Goal: Task Accomplishment & Management: Complete application form

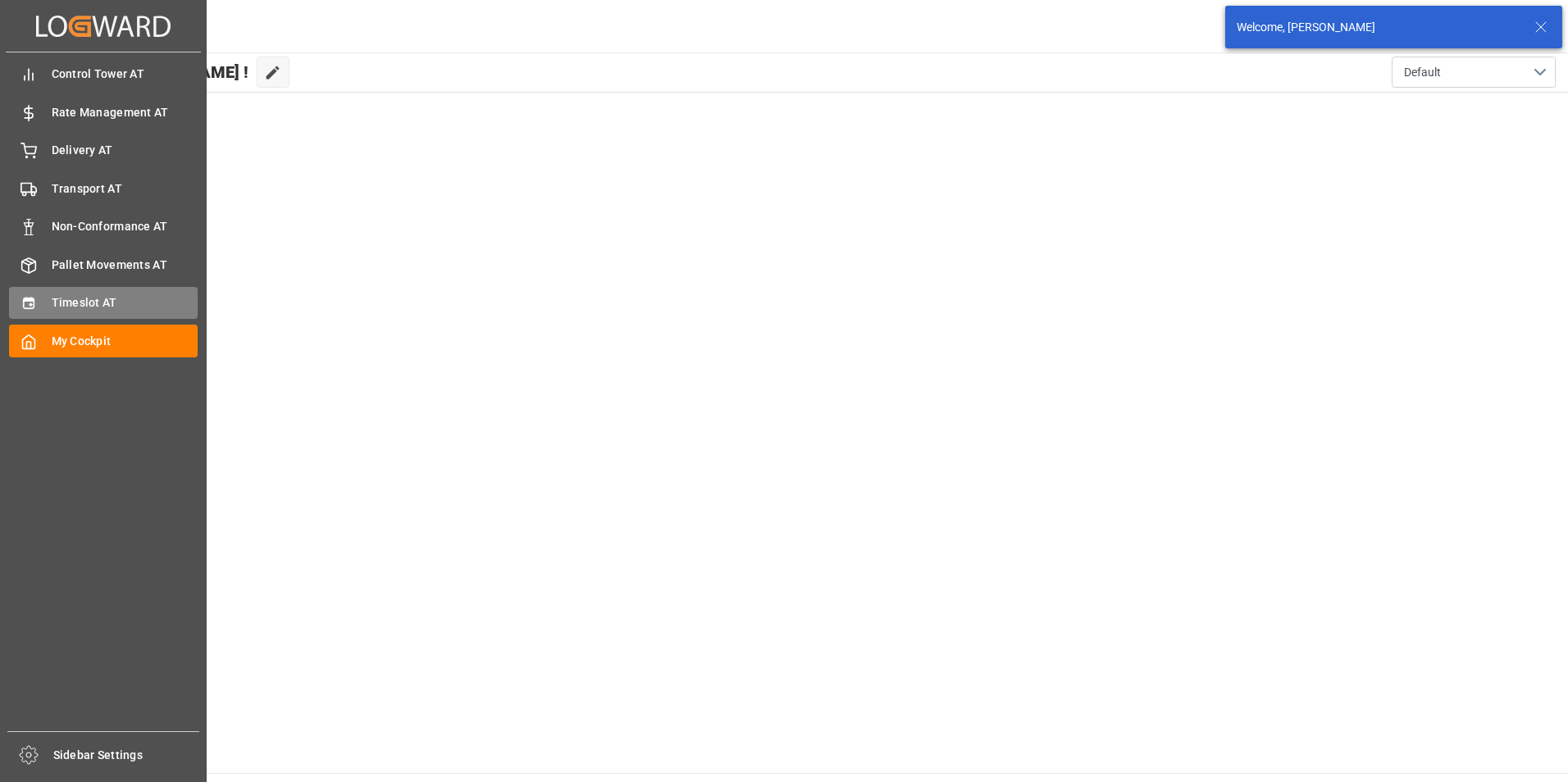
click at [90, 288] on div "Timeslot AT Timeslot AT" at bounding box center [103, 303] width 189 height 32
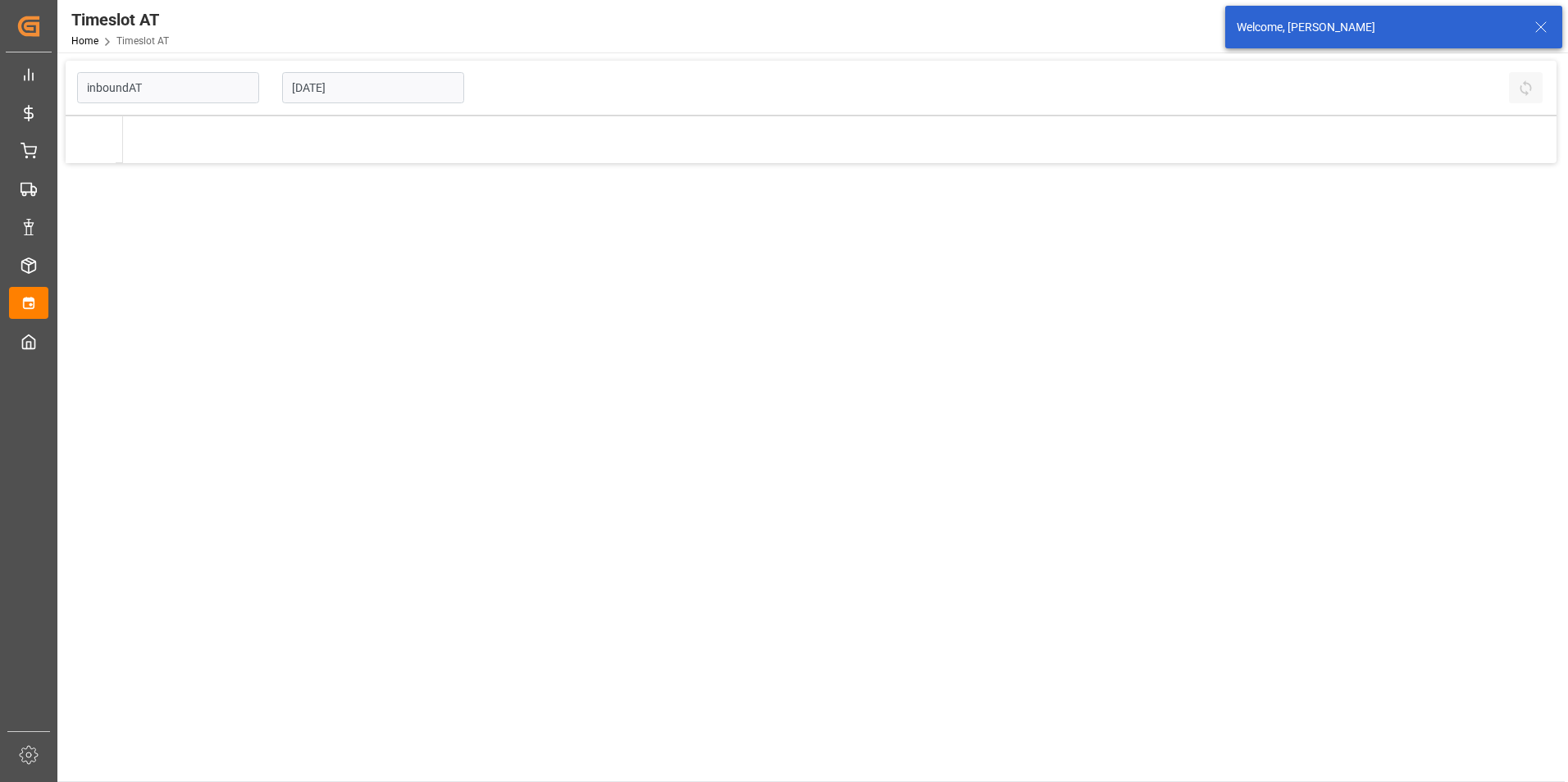
type input "Inbound AT"
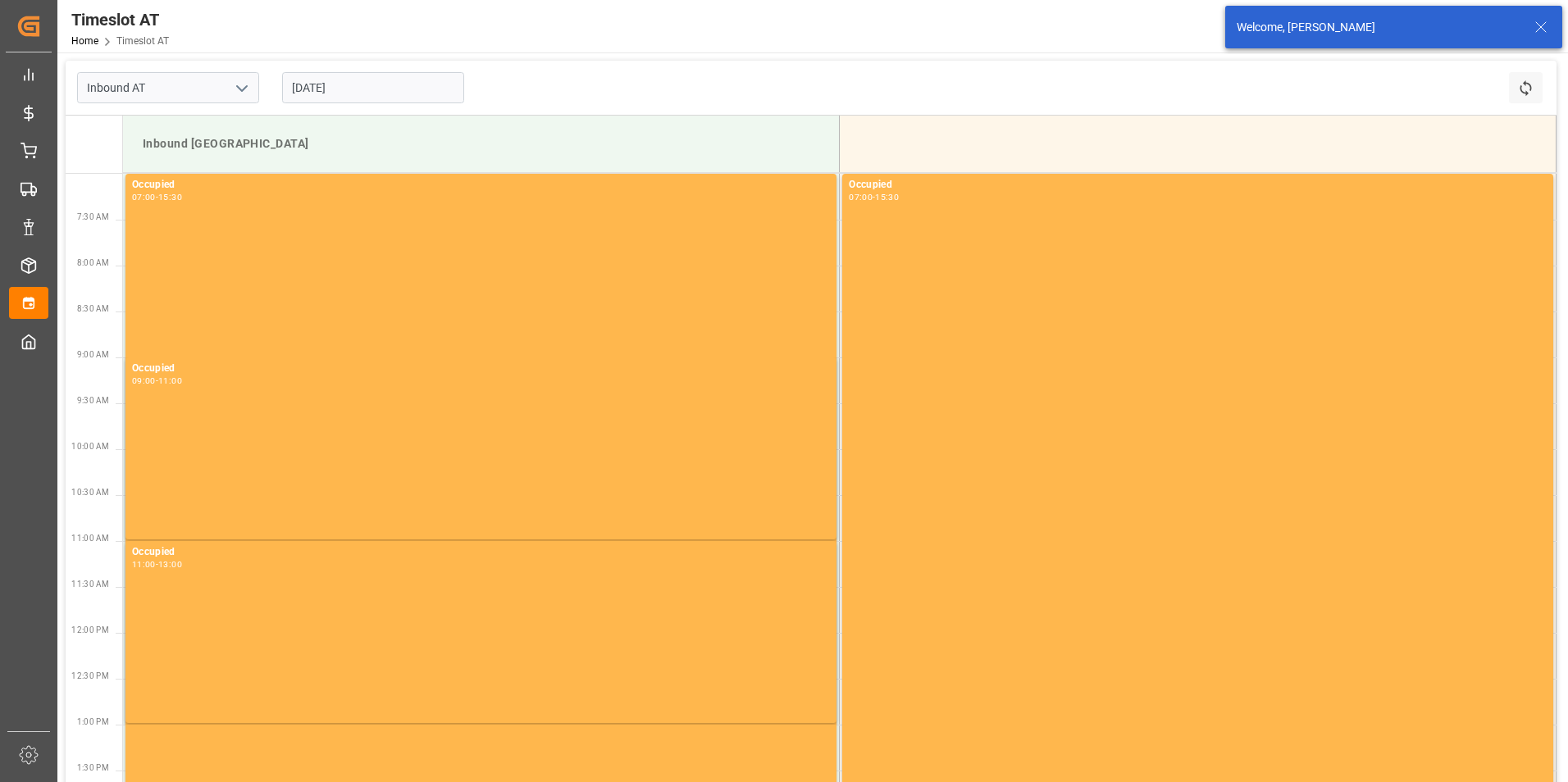
click at [360, 80] on input "23.09.2025" at bounding box center [373, 88] width 182 height 32
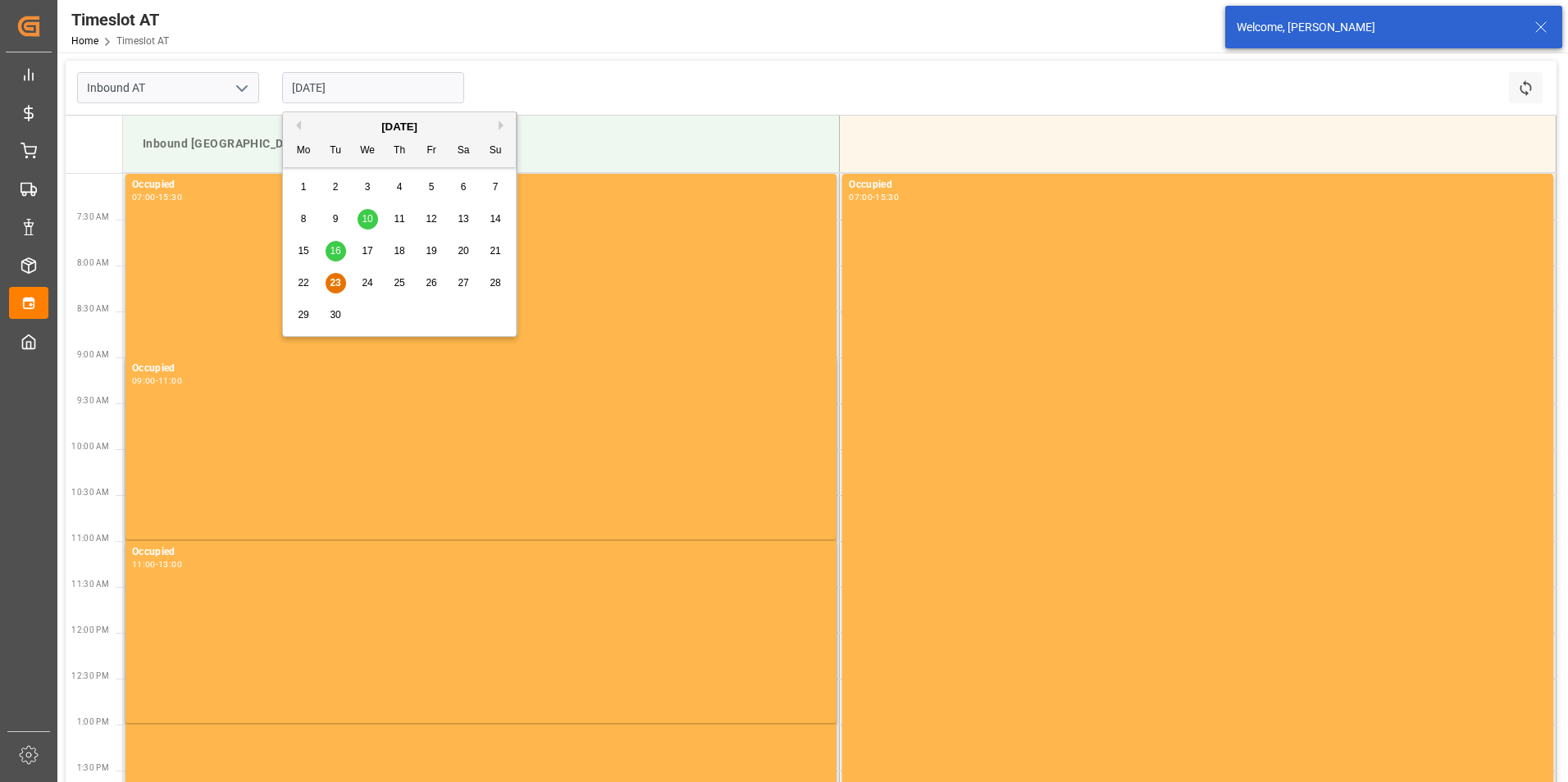
click at [368, 283] on span "24" at bounding box center [366, 283] width 10 height 11
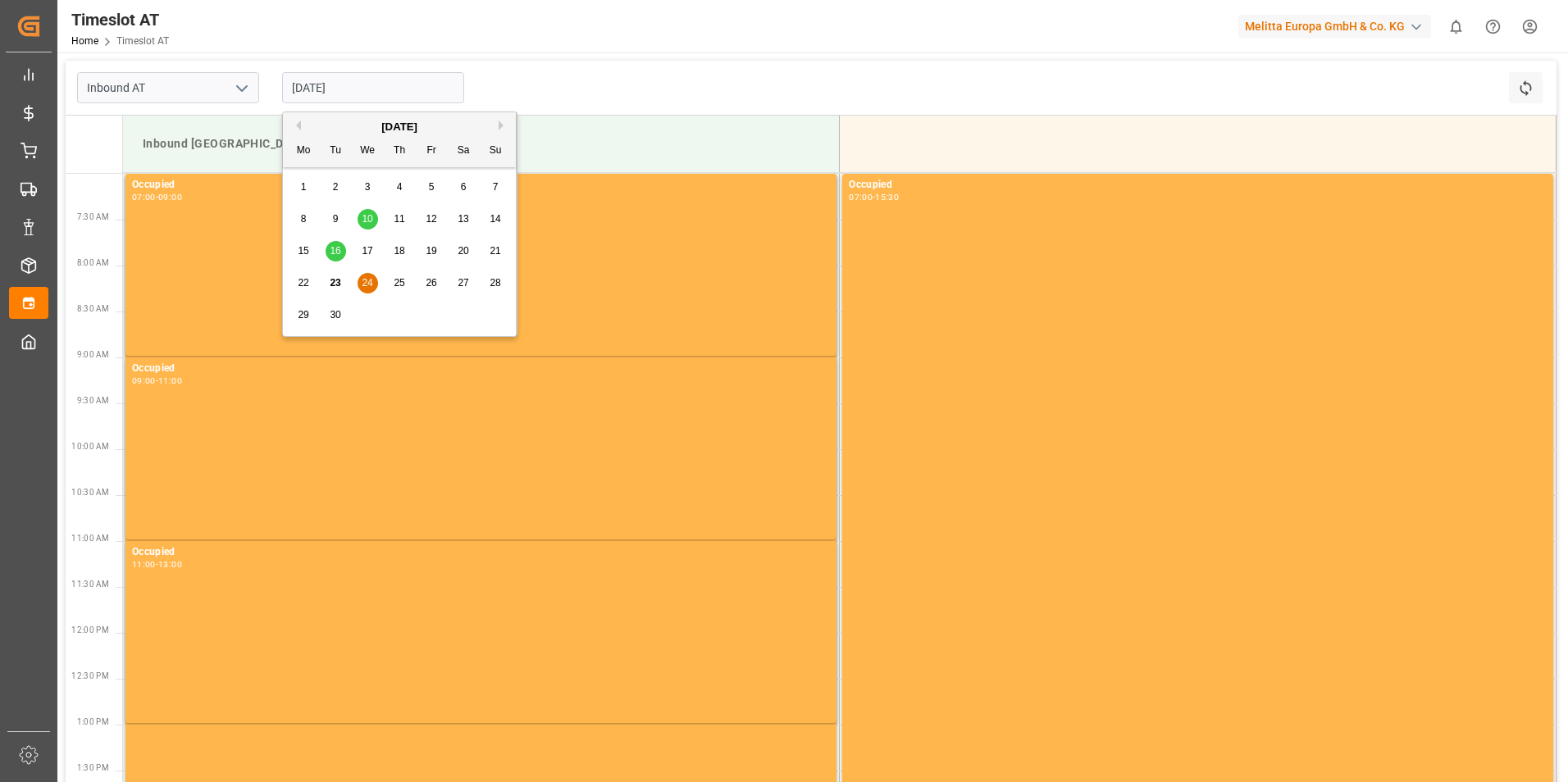
click at [381, 87] on input "24.09.2025" at bounding box center [373, 88] width 182 height 32
click at [395, 279] on span "25" at bounding box center [398, 283] width 10 height 11
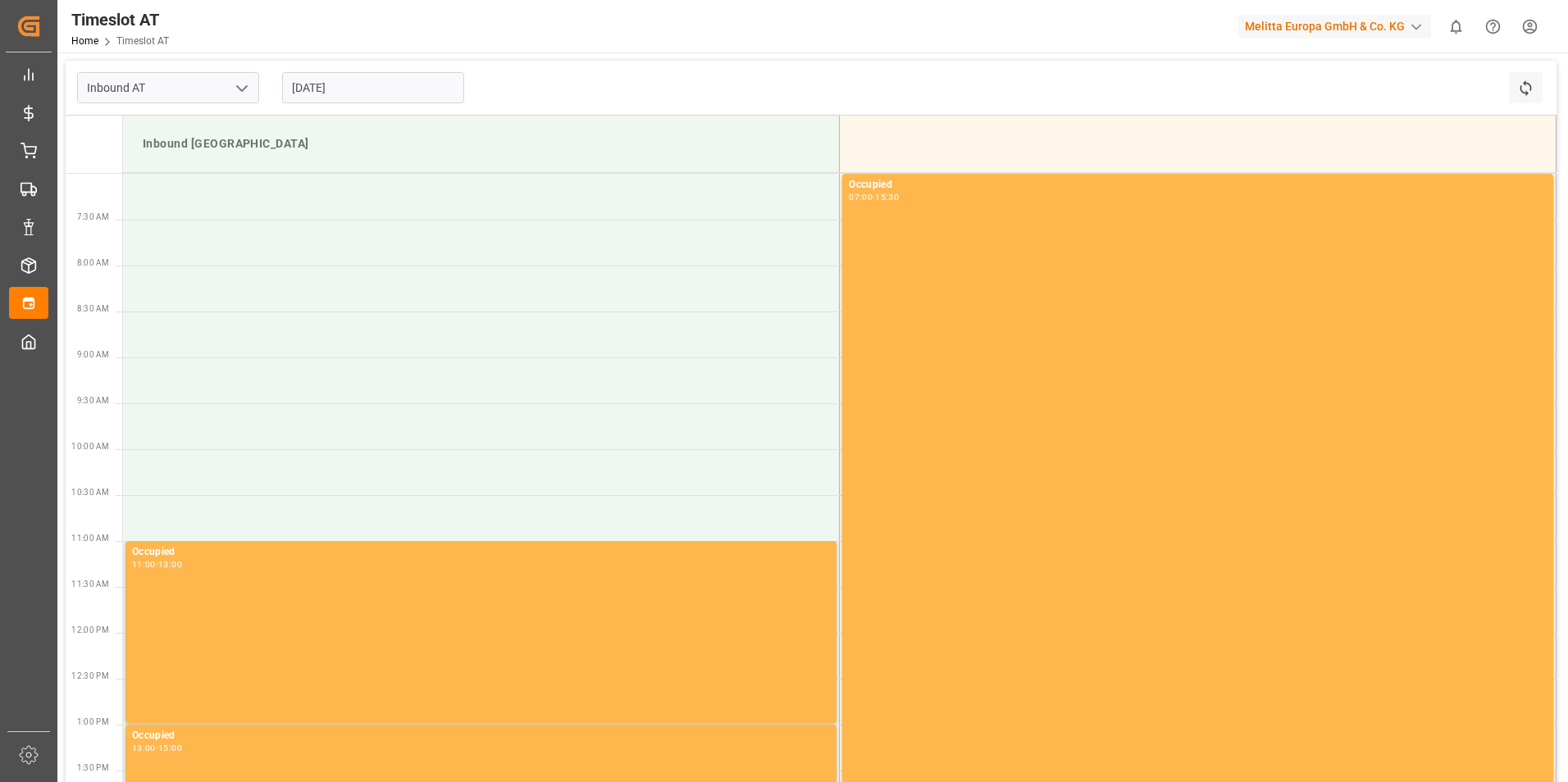
click at [381, 87] on input "25.09.2025" at bounding box center [373, 88] width 182 height 32
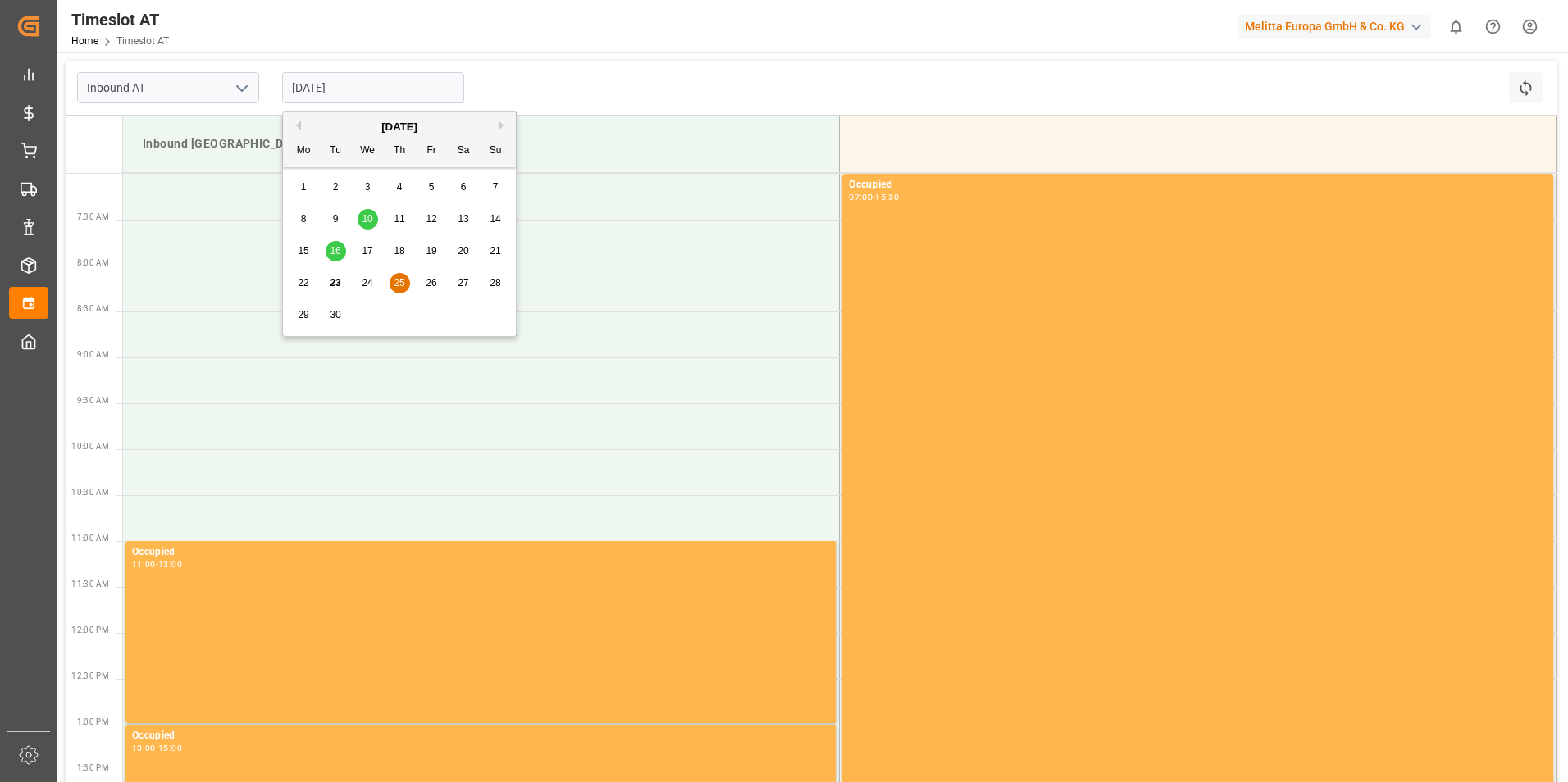
click at [428, 285] on span "26" at bounding box center [431, 283] width 10 height 11
type input "26.09.2025"
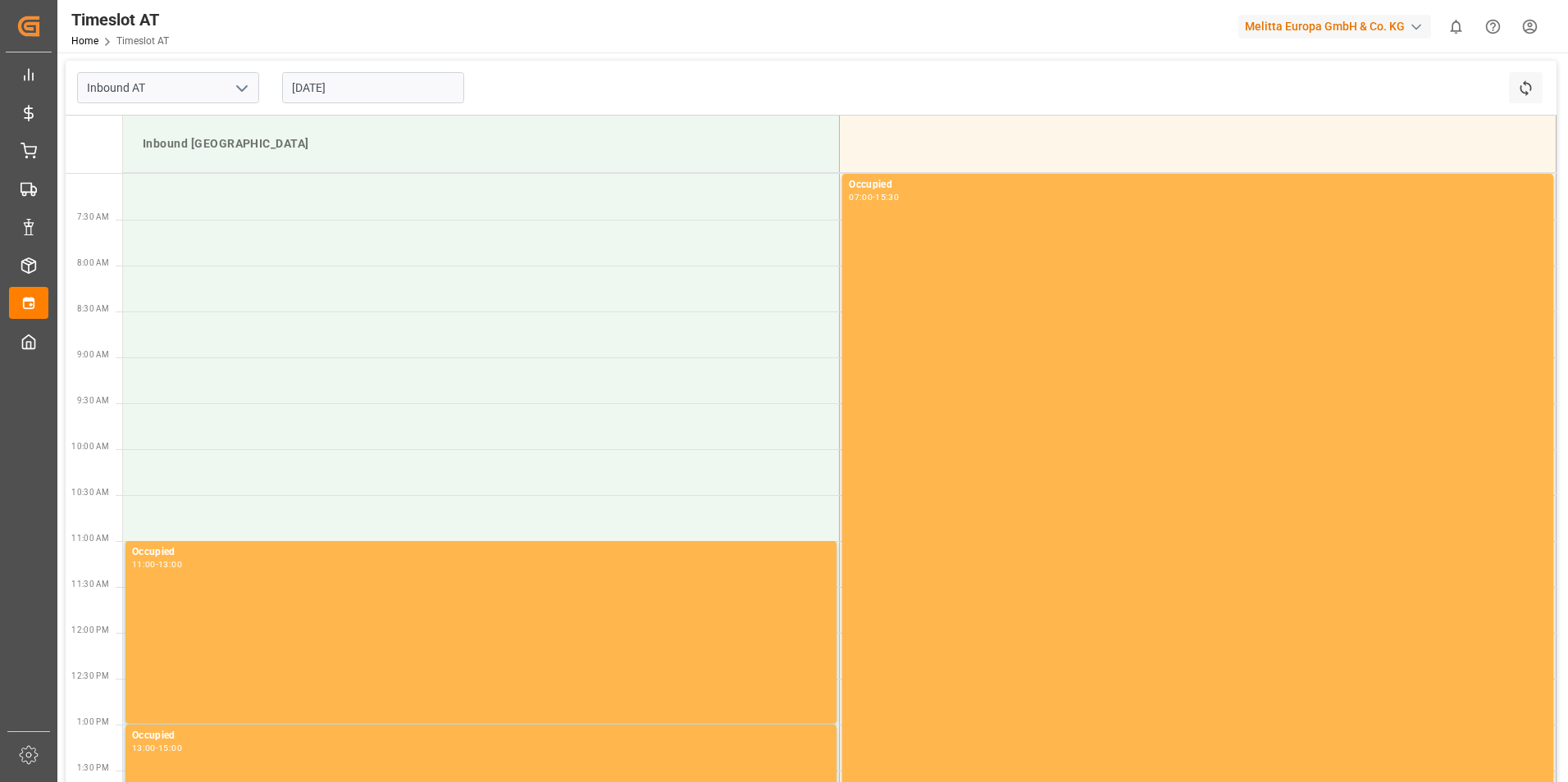
click at [1524, 24] on html "Created by potrace 1.15, written by Peter Selinger 2001-2017 Created by potrace…" at bounding box center [784, 391] width 1568 height 782
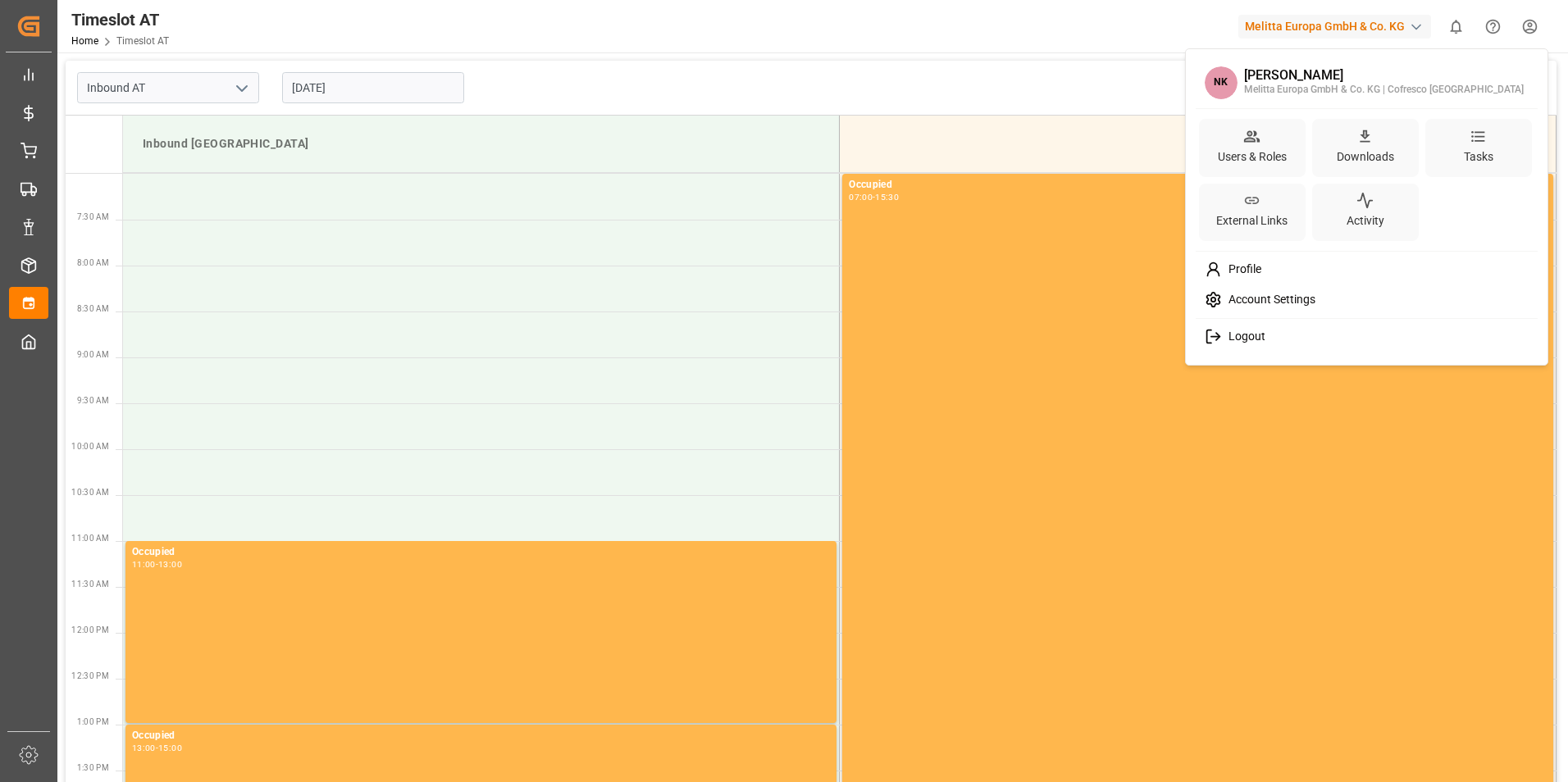
click at [1241, 338] on span "Logout" at bounding box center [1243, 338] width 44 height 15
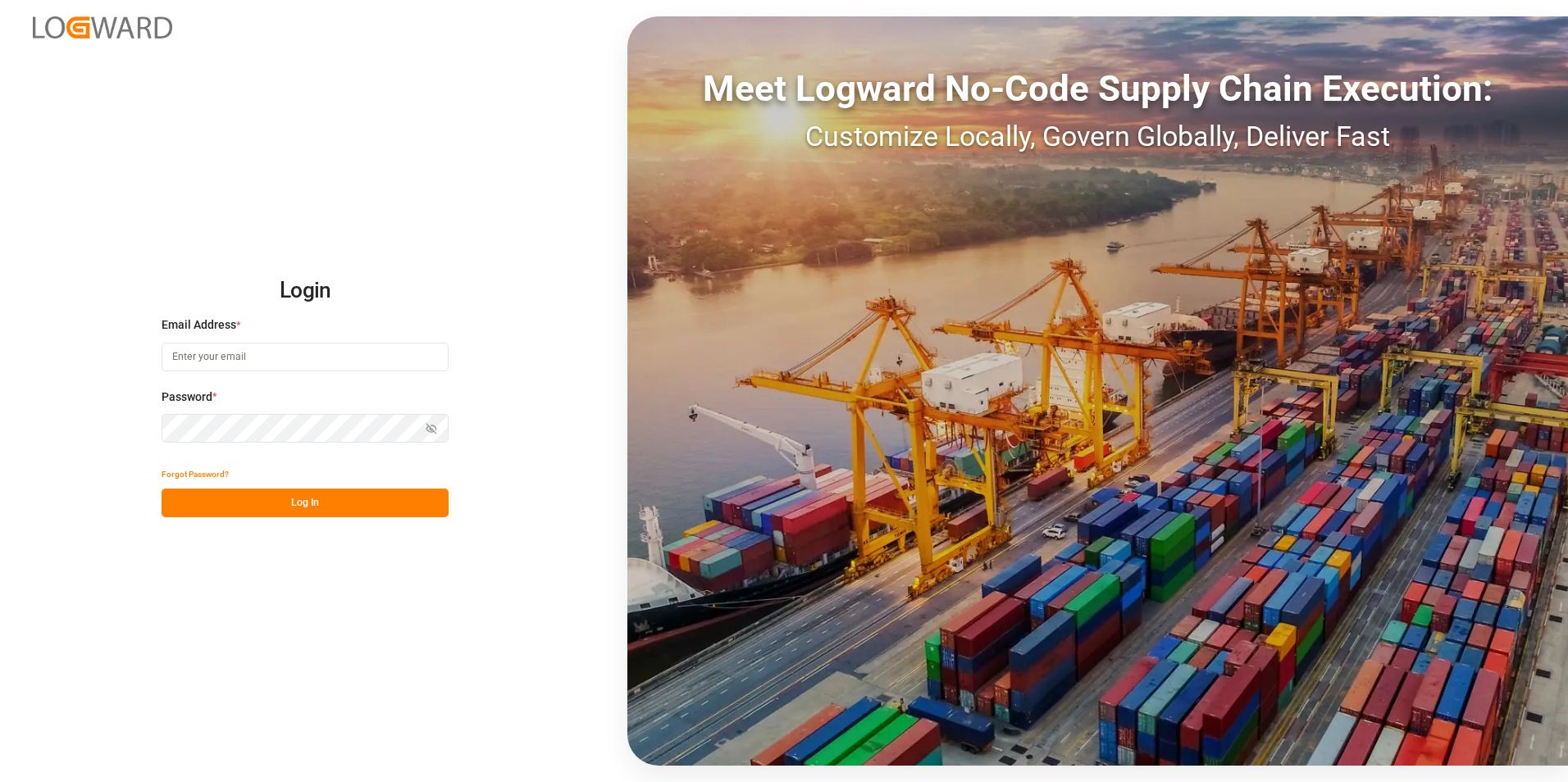
type input "robert.manelski@cofresco.com"
click at [229, 505] on button "Log In" at bounding box center [305, 503] width 287 height 29
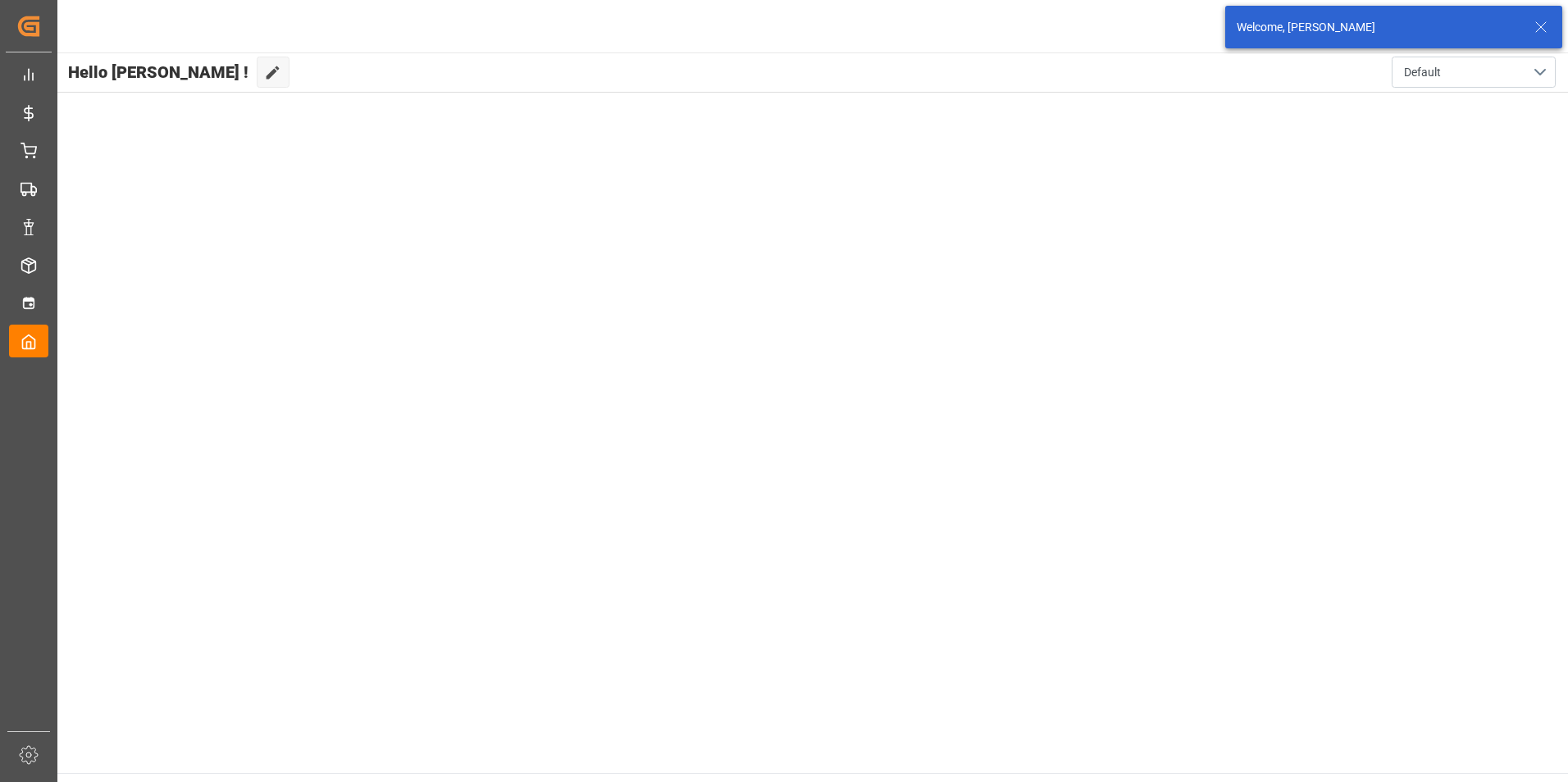
click at [1536, 25] on icon at bounding box center [1541, 27] width 20 height 20
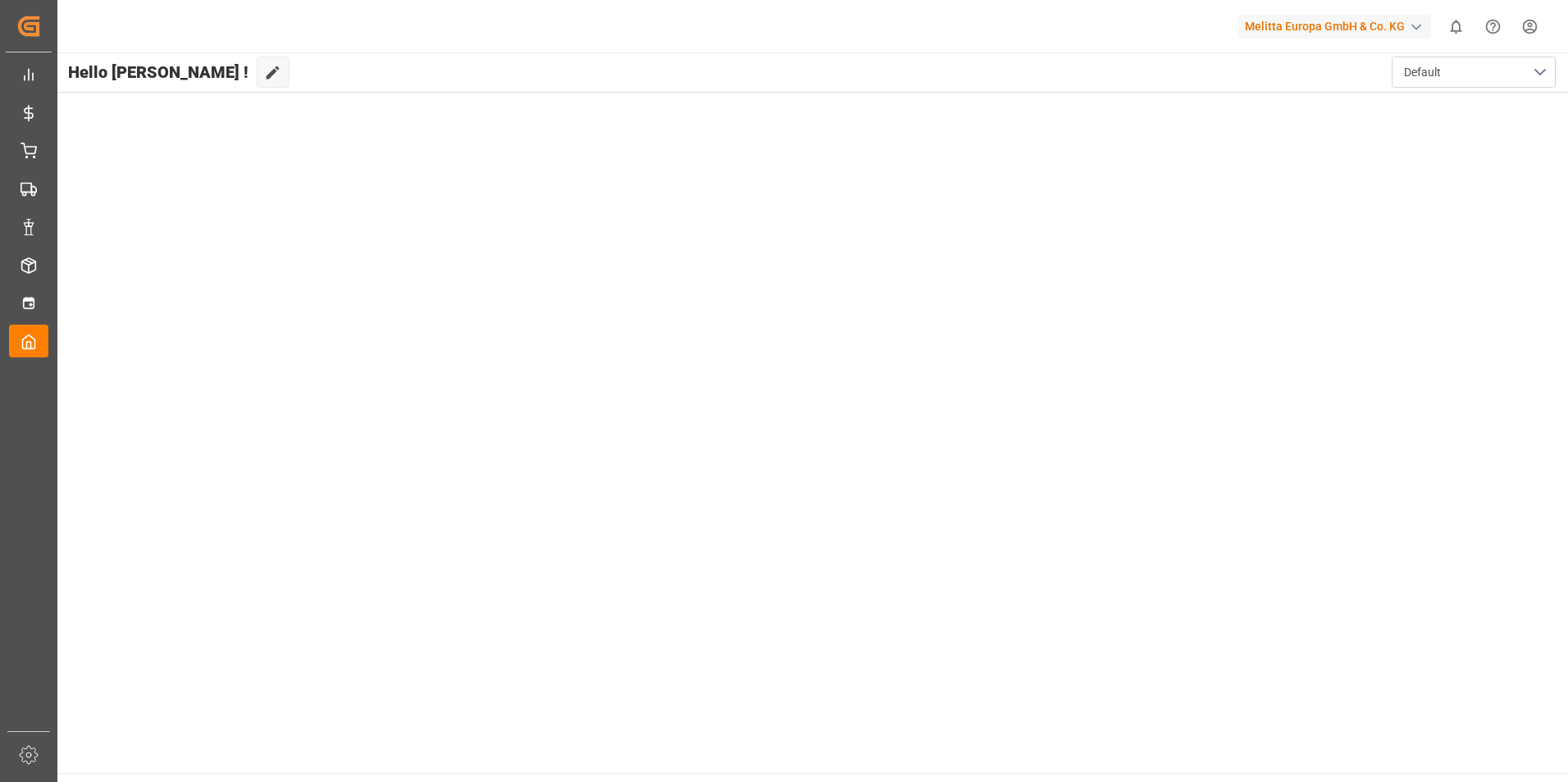
click at [1532, 25] on html "Created by potrace 1.15, written by Peter Selinger 2001-2017 Created by potrace…" at bounding box center [784, 391] width 1568 height 782
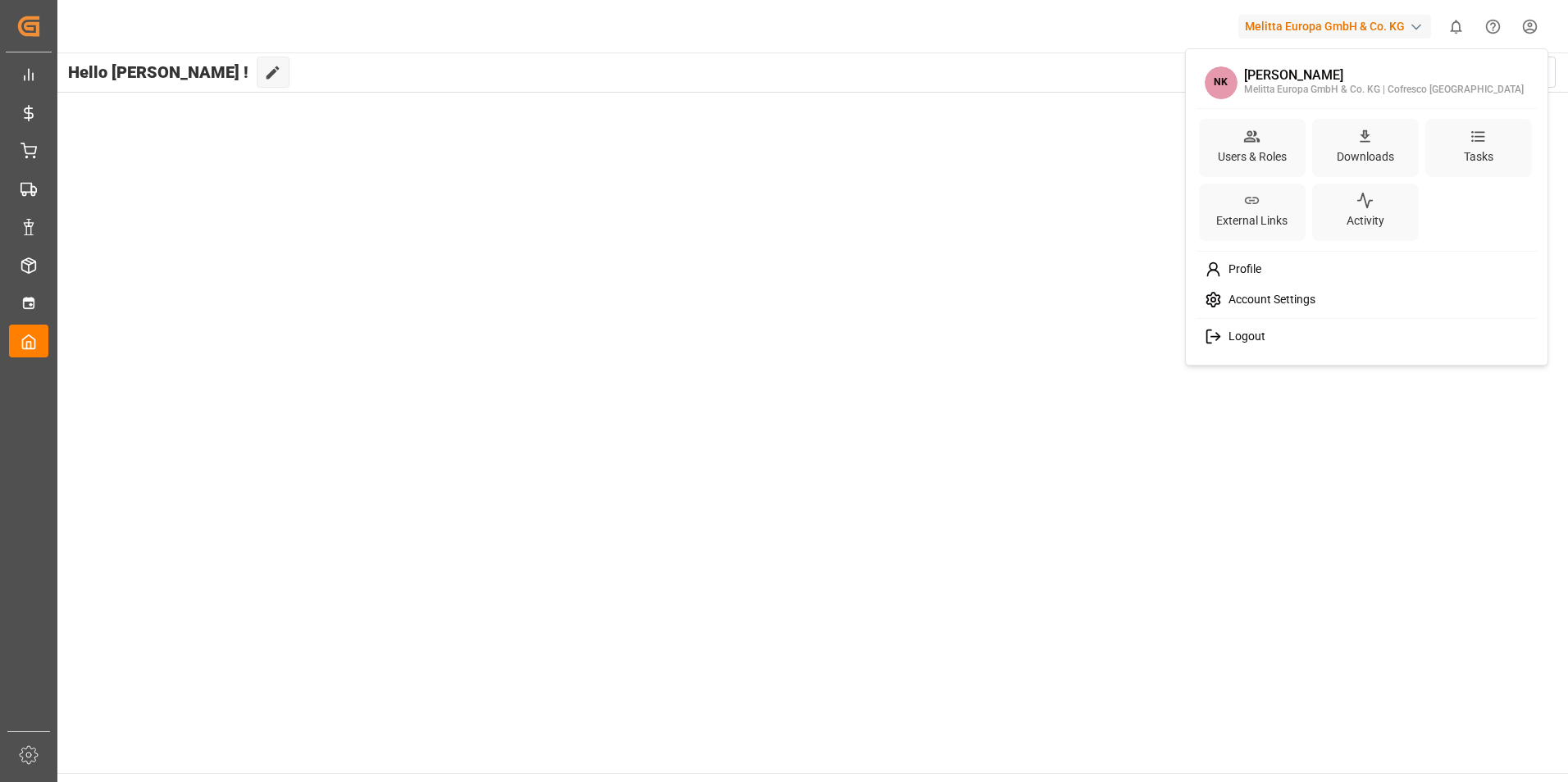
click at [1246, 345] on div "Logout" at bounding box center [1368, 337] width 337 height 31
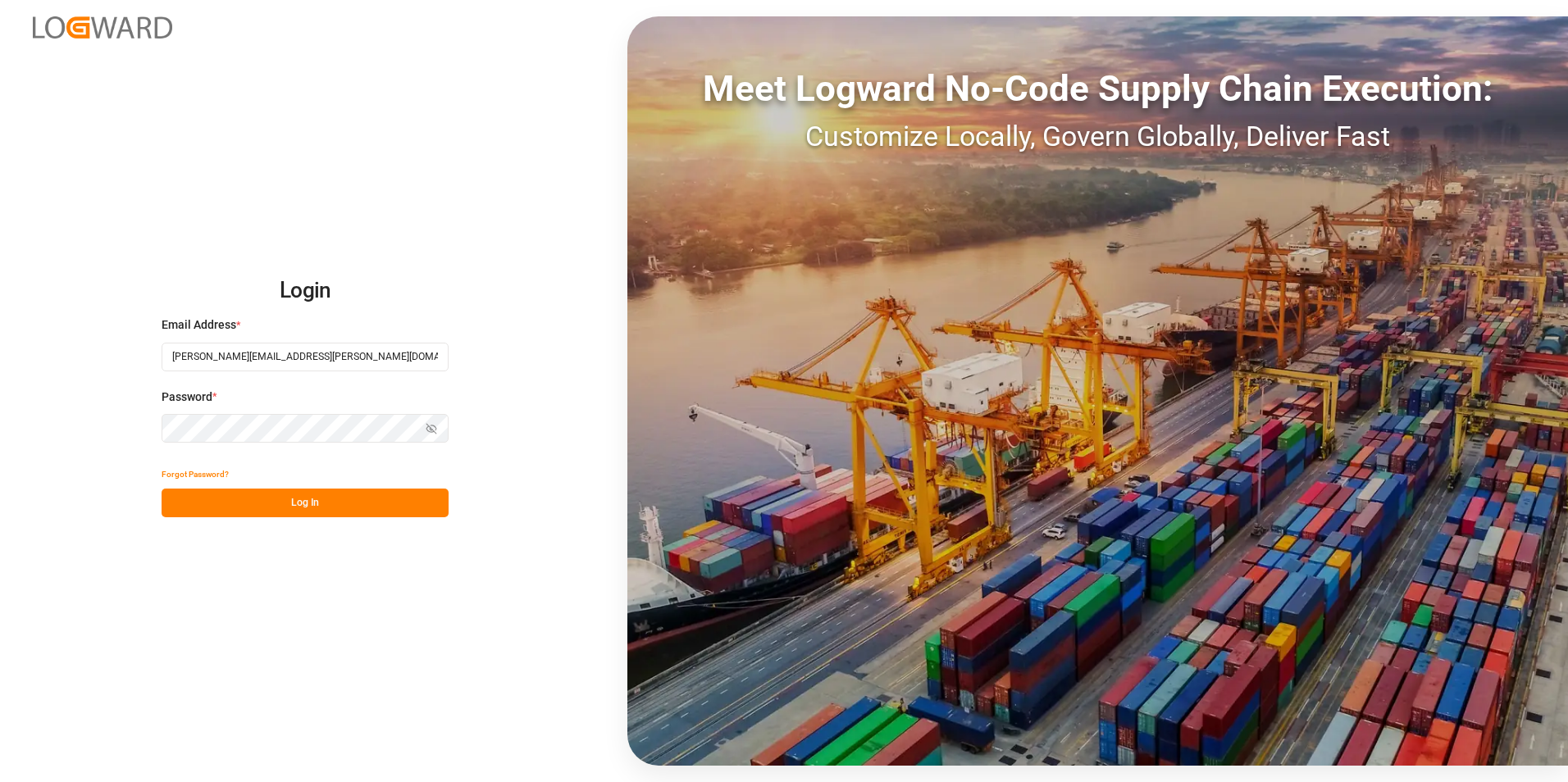
click at [193, 362] on input "robert.manelski@cofresco.com" at bounding box center [305, 357] width 287 height 29
type input "natalia.kulwicka@cofresco.com"
click at [219, 504] on button "Log In" at bounding box center [305, 503] width 287 height 29
click at [234, 362] on input "[PERSON_NAME][EMAIL_ADDRESS][PERSON_NAME][DOMAIN_NAME]" at bounding box center [305, 357] width 287 height 29
type input "[PERSON_NAME][EMAIL_ADDRESS][DOMAIN_NAME]"
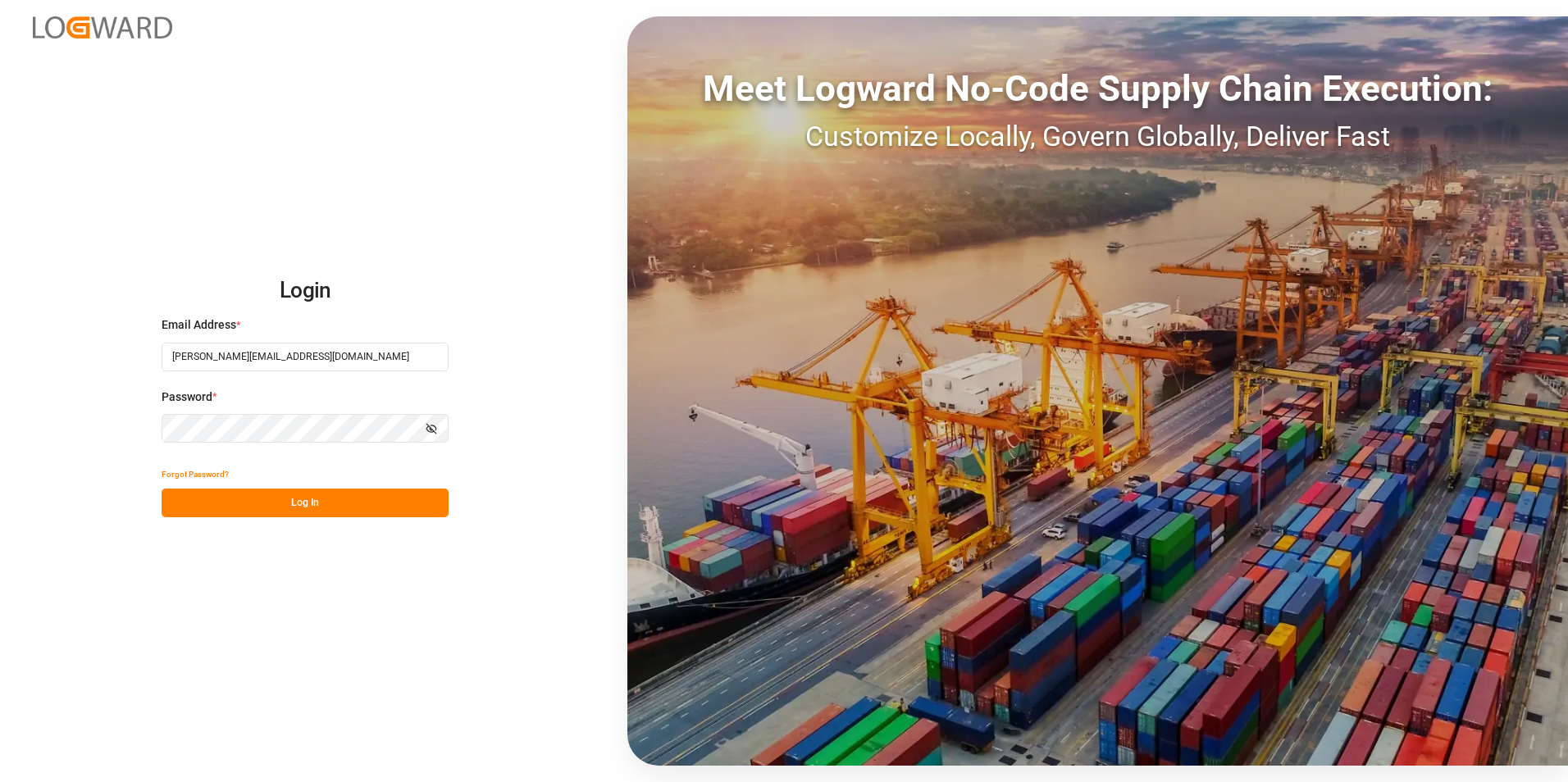
click at [222, 490] on button "Log In" at bounding box center [305, 503] width 287 height 29
type input "[PERSON_NAME][EMAIL_ADDRESS][PERSON_NAME][DOMAIN_NAME]"
click at [234, 359] on input "[PERSON_NAME][EMAIL_ADDRESS][PERSON_NAME][DOMAIN_NAME]" at bounding box center [305, 357] width 287 height 29
click at [206, 511] on button "Log In" at bounding box center [305, 503] width 287 height 29
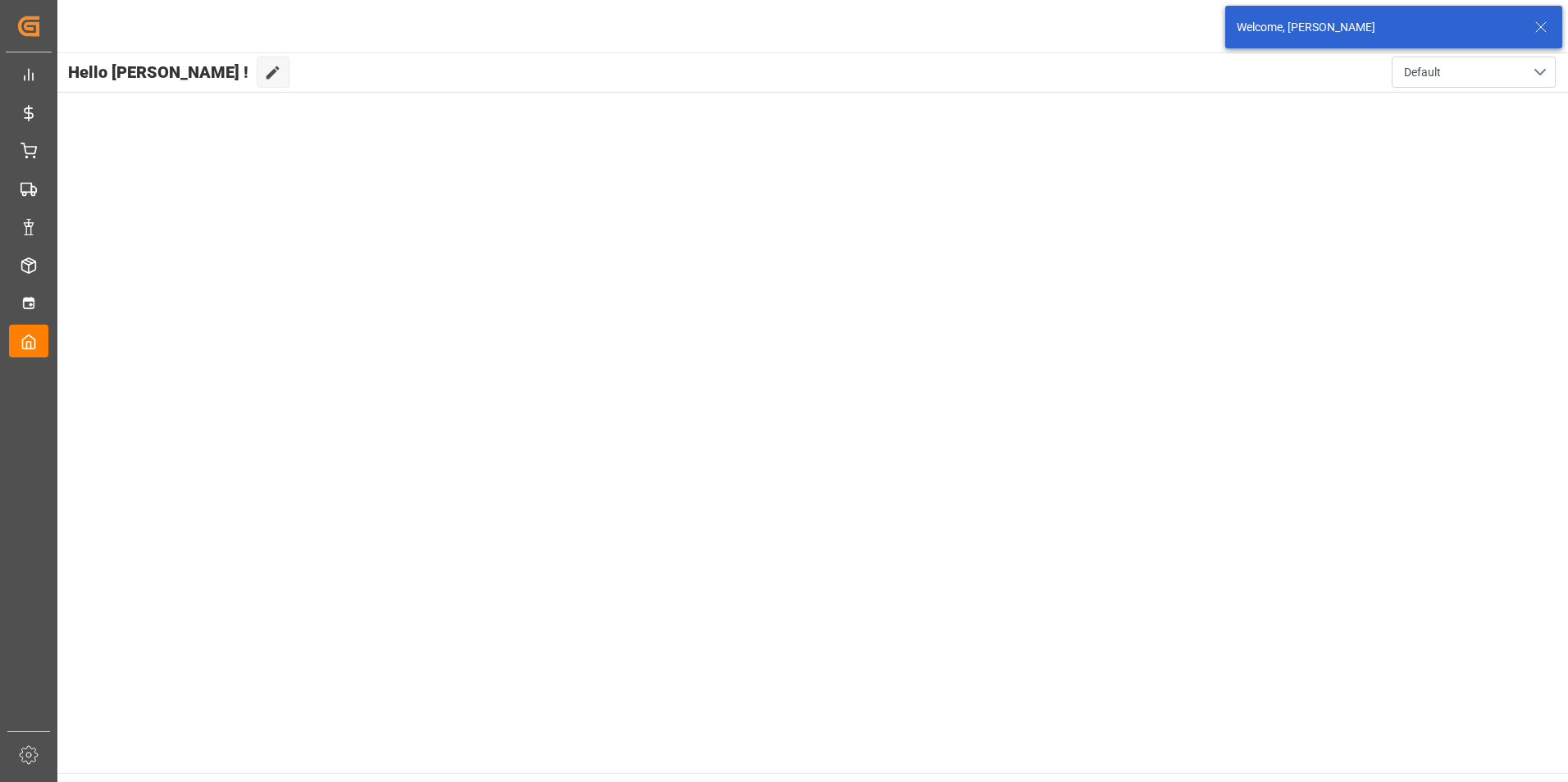
click at [1540, 21] on icon at bounding box center [1541, 27] width 20 height 20
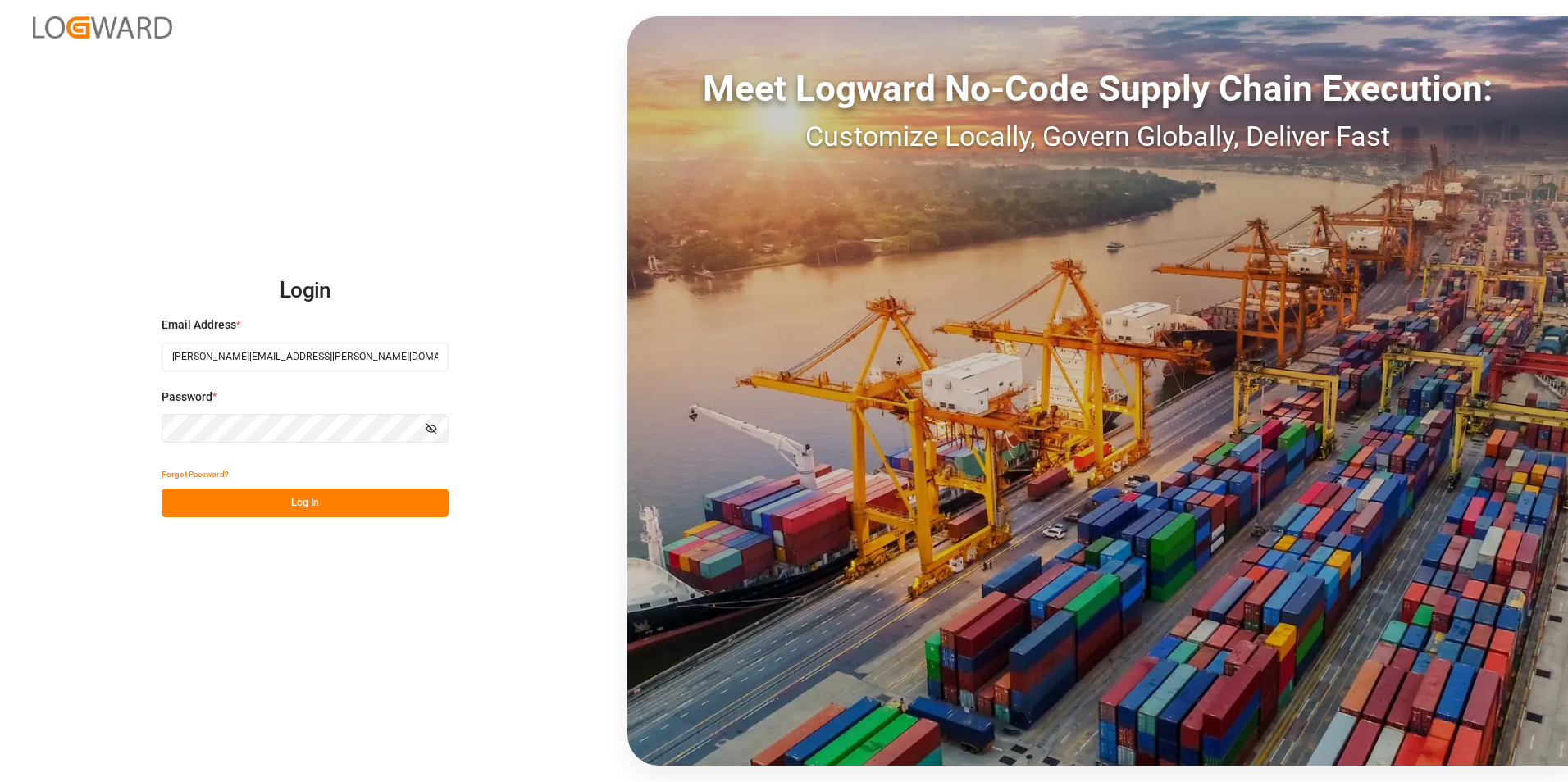
click at [259, 359] on input "[PERSON_NAME][EMAIL_ADDRESS][PERSON_NAME][DOMAIN_NAME]" at bounding box center [305, 357] width 287 height 29
type input "[PERSON_NAME][EMAIL_ADDRESS][DOMAIN_NAME]"
click at [233, 507] on button "Log In" at bounding box center [305, 503] width 287 height 29
